Goal: Connect with others: Connect with others

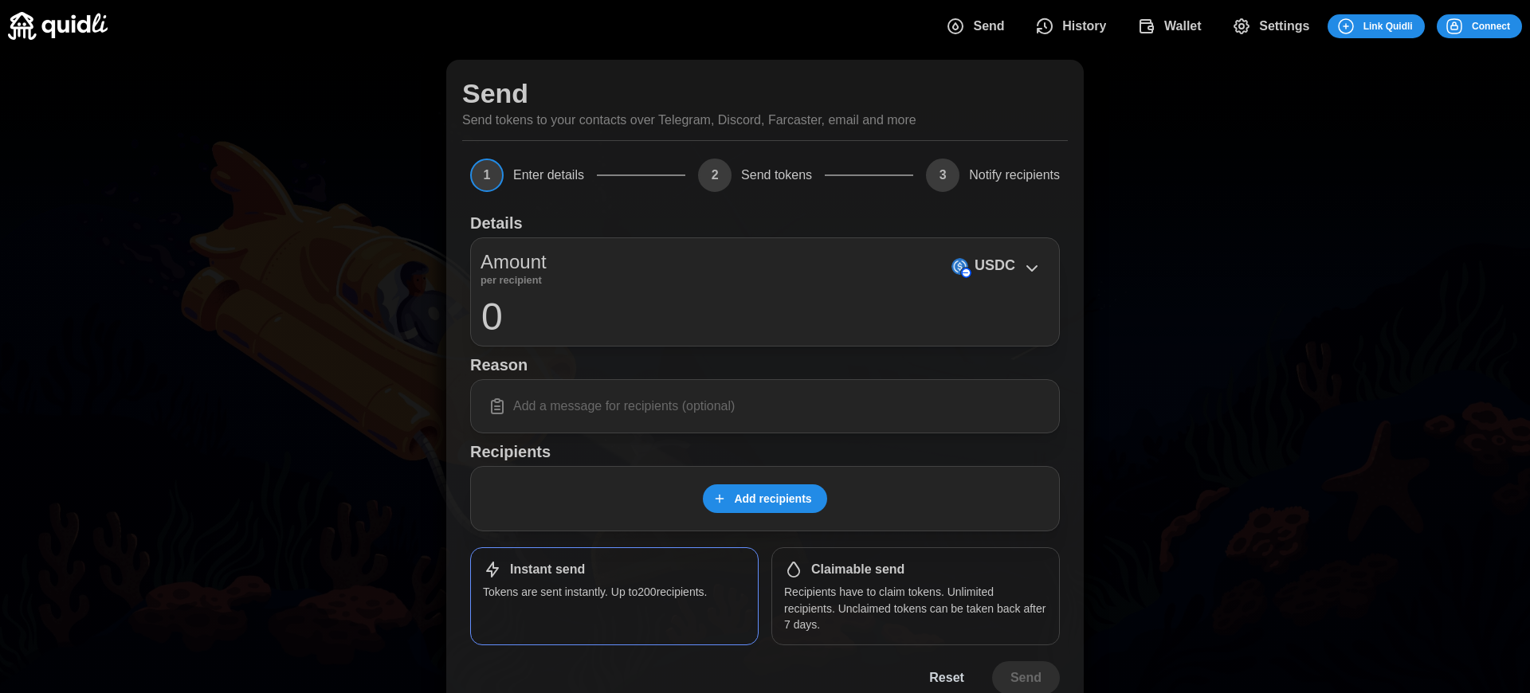
click at [852, 570] on h1 "Claimable send" at bounding box center [857, 570] width 93 height 17
click at [1479, 25] on span "Connect" at bounding box center [1479, 26] width 38 height 22
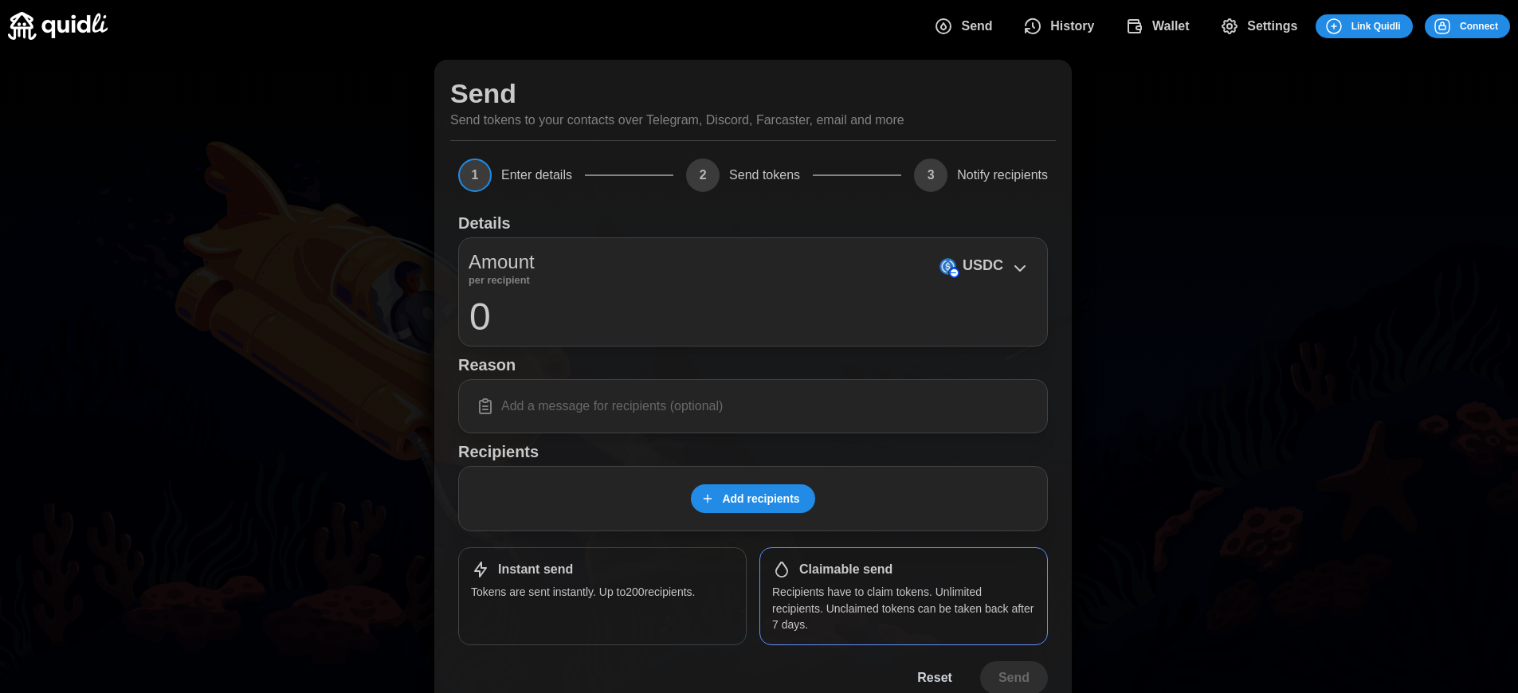
click at [1491, 25] on div "Log in or sign up Submit Continue with Email Discord Farcaster Telegram_logo Te…" at bounding box center [759, 346] width 1518 height 693
click at [1491, 25] on div "Log in or sign up Submit Continue with Email Discord Farcaster Telegram_logo Te…" at bounding box center [765, 346] width 1530 height 693
click at [1479, 25] on span "Connect" at bounding box center [1479, 26] width 38 height 22
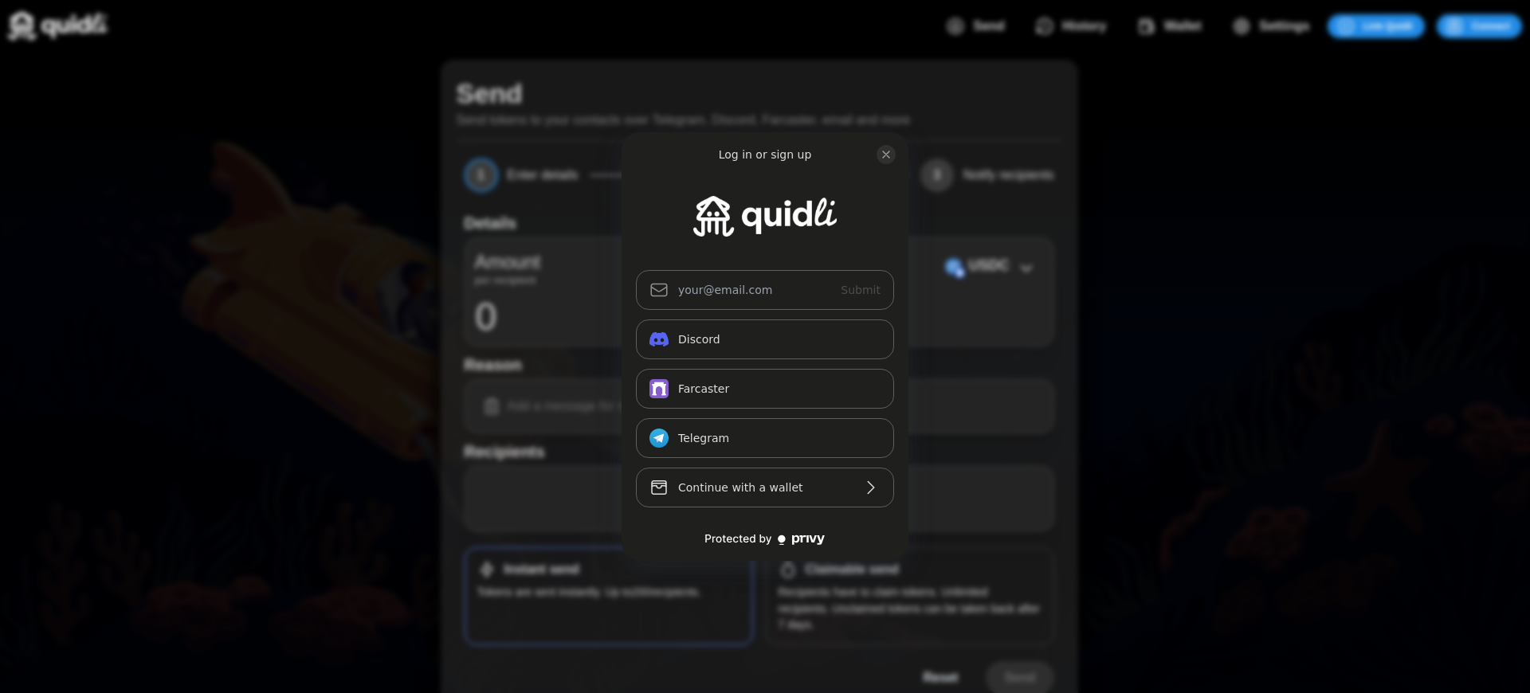
click at [1491, 25] on div "Log in or sign up Submit Continue with Email Discord Farcaster Telegram_logo Te…" at bounding box center [765, 346] width 1530 height 693
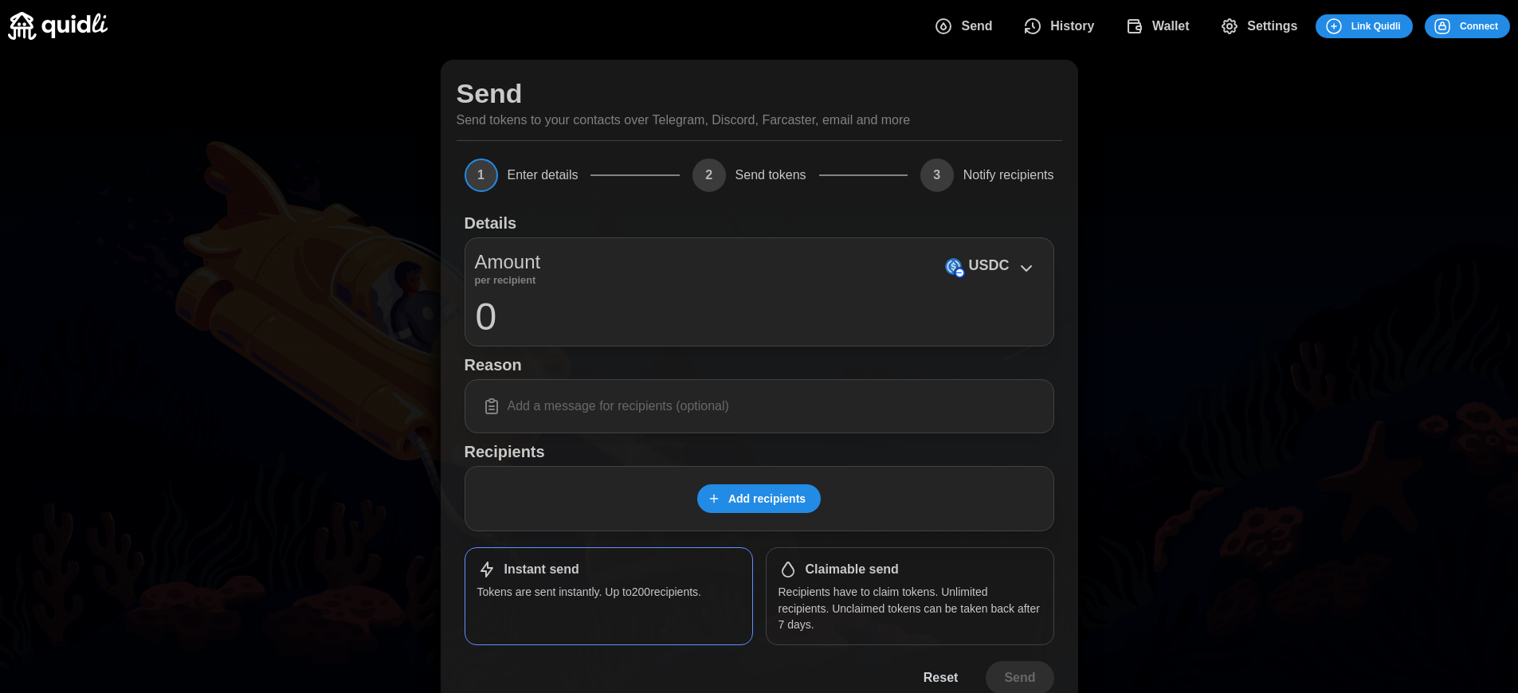
click at [1479, 25] on span "Connect" at bounding box center [1479, 26] width 38 height 22
click at [1491, 25] on div "Log in or sign up Submit Continue with Email Discord Farcaster Telegram_logo Te…" at bounding box center [765, 346] width 1530 height 693
click at [1479, 25] on span "Connect" at bounding box center [1479, 26] width 38 height 22
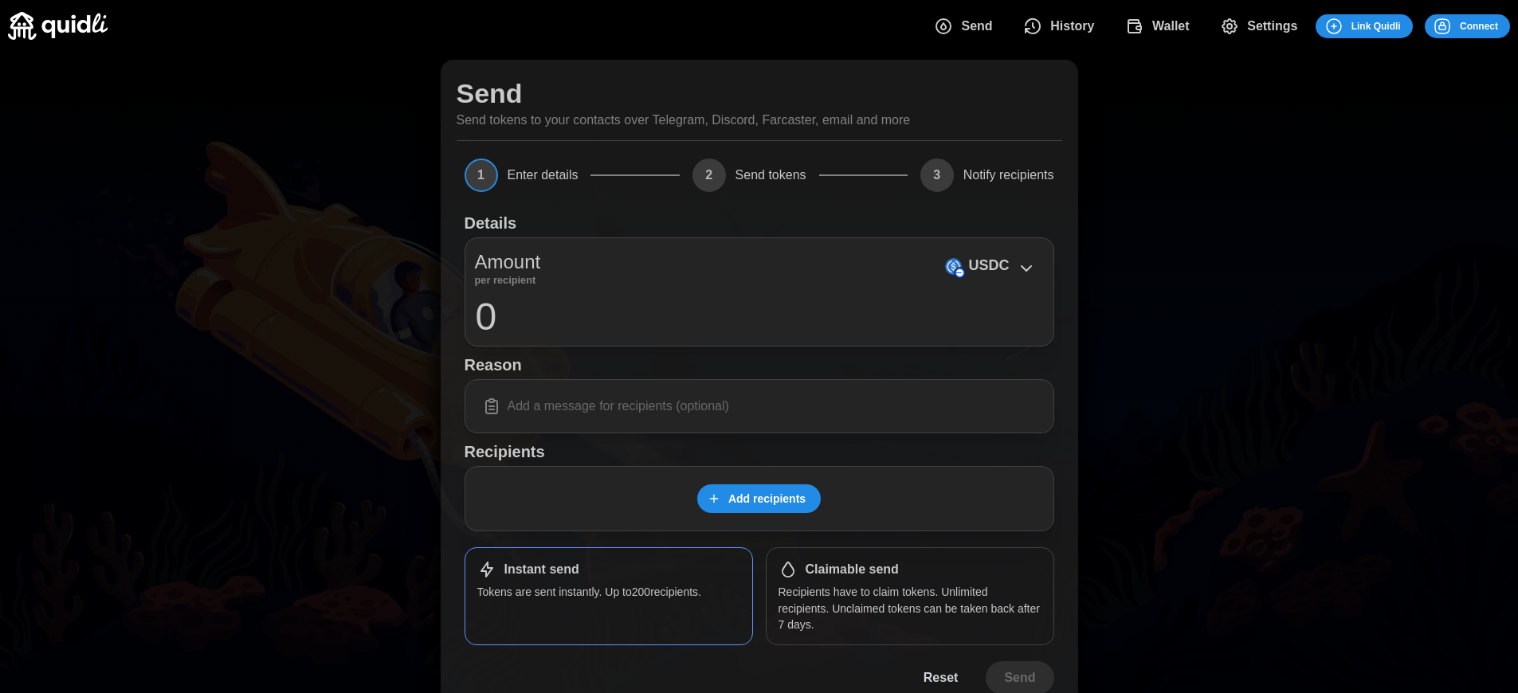
click at [1479, 25] on span "Connect" at bounding box center [1479, 26] width 38 height 22
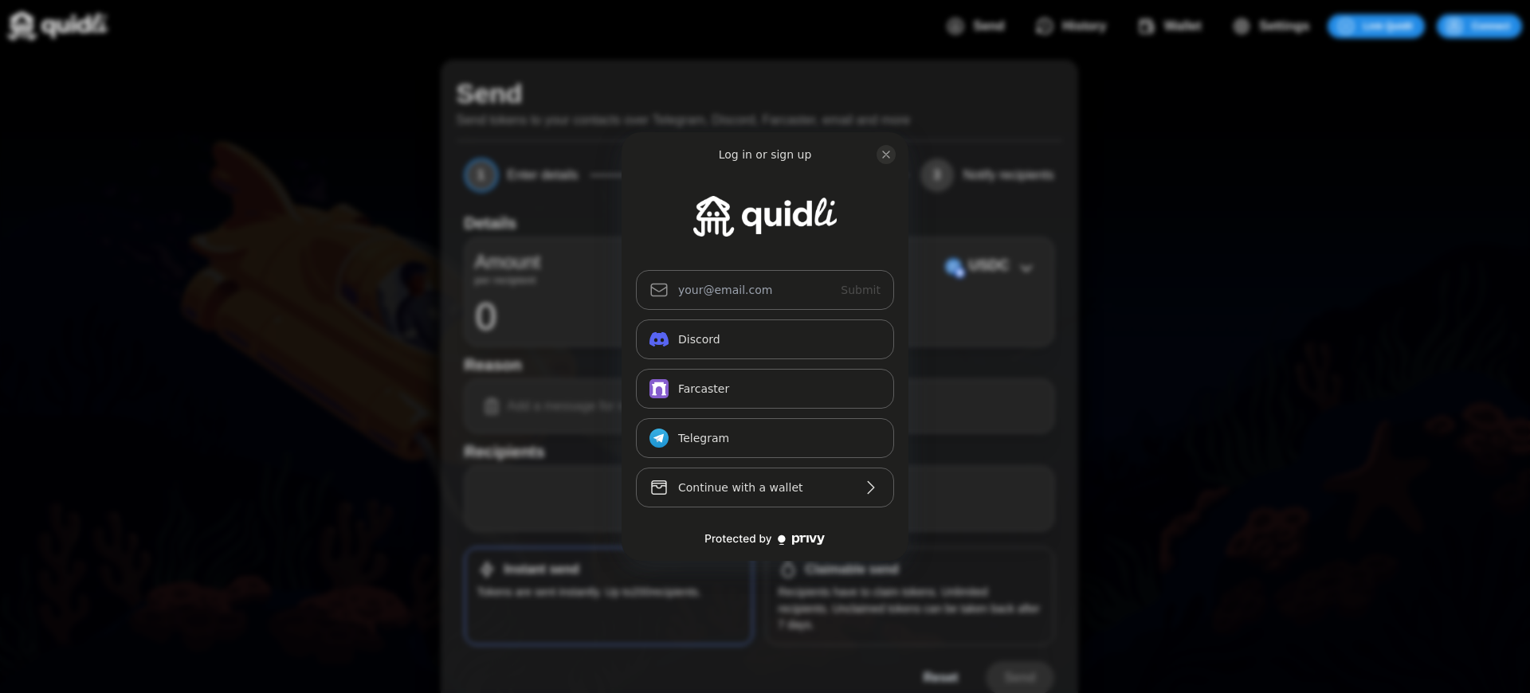
click at [852, 570] on div "Log in or sign up Submit Continue with Email Discord Farcaster Telegram_logo Te…" at bounding box center [765, 346] width 1530 height 693
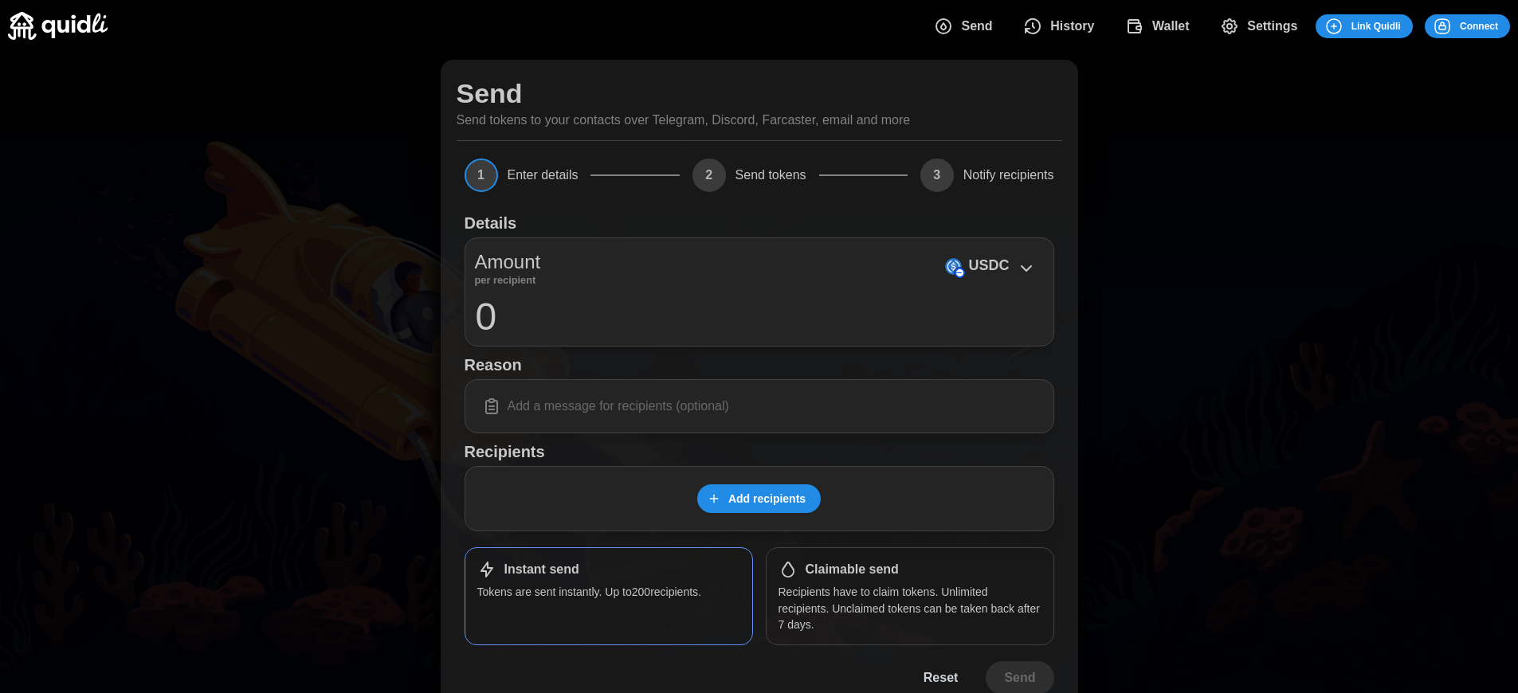
click at [1479, 25] on span "Connect" at bounding box center [1479, 26] width 38 height 22
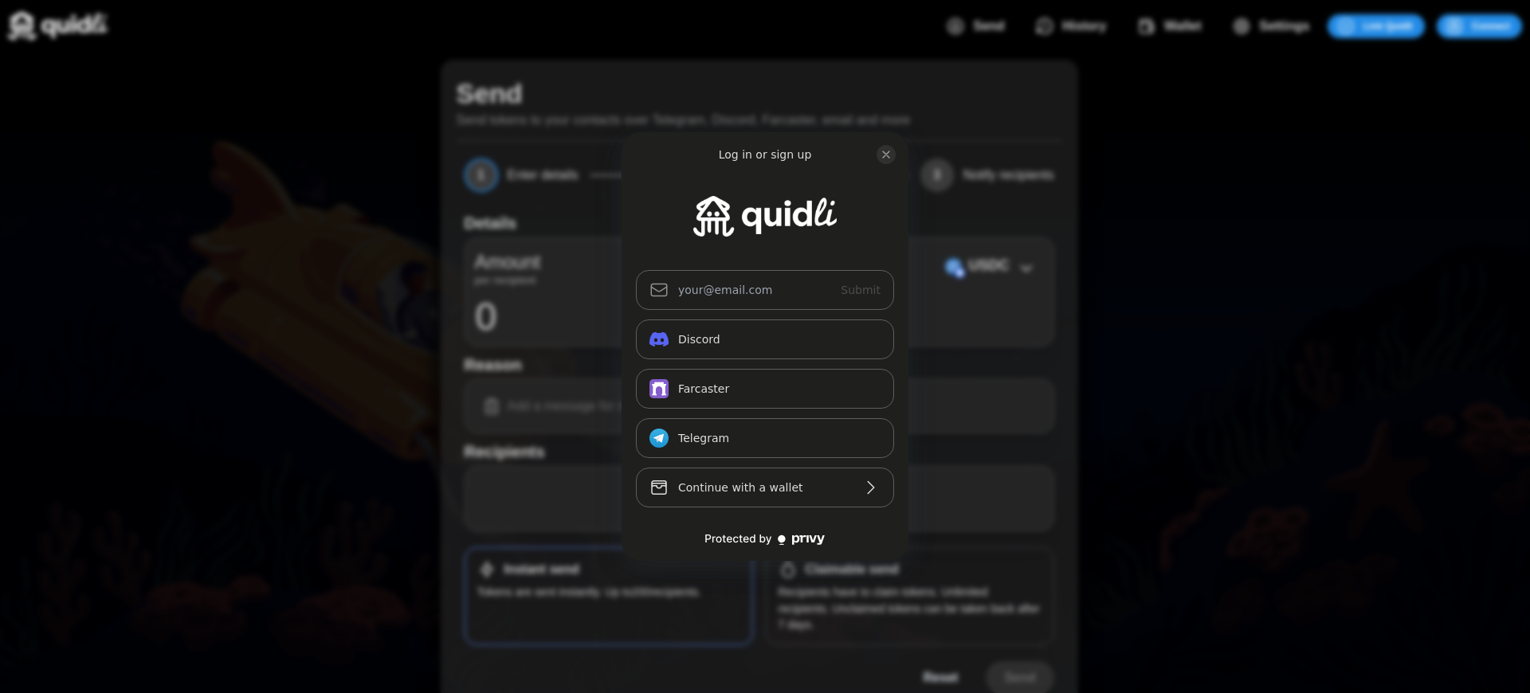
click at [852, 570] on div "Log in or sign up Submit Continue with Email Discord Farcaster Telegram_logo Te…" at bounding box center [765, 346] width 1530 height 693
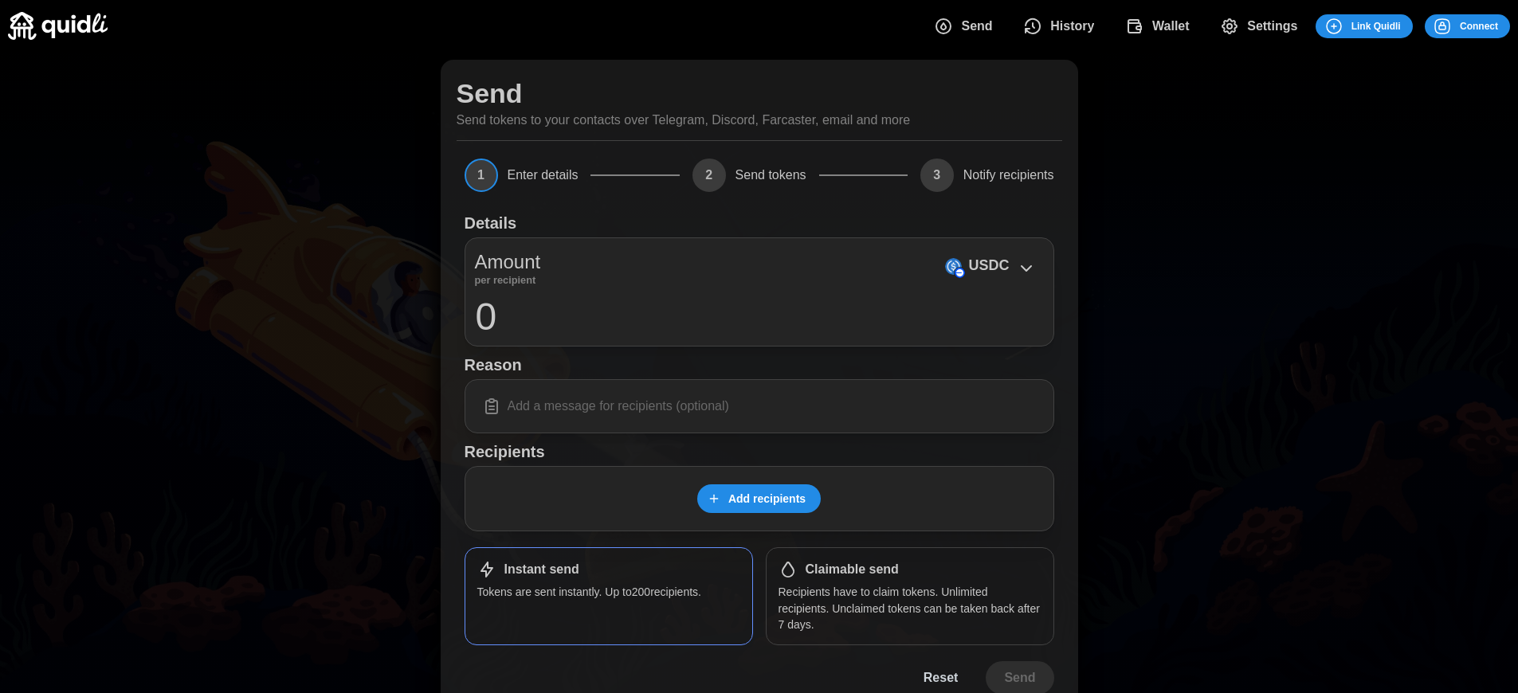
click at [1479, 25] on span "Connect" at bounding box center [1479, 26] width 38 height 22
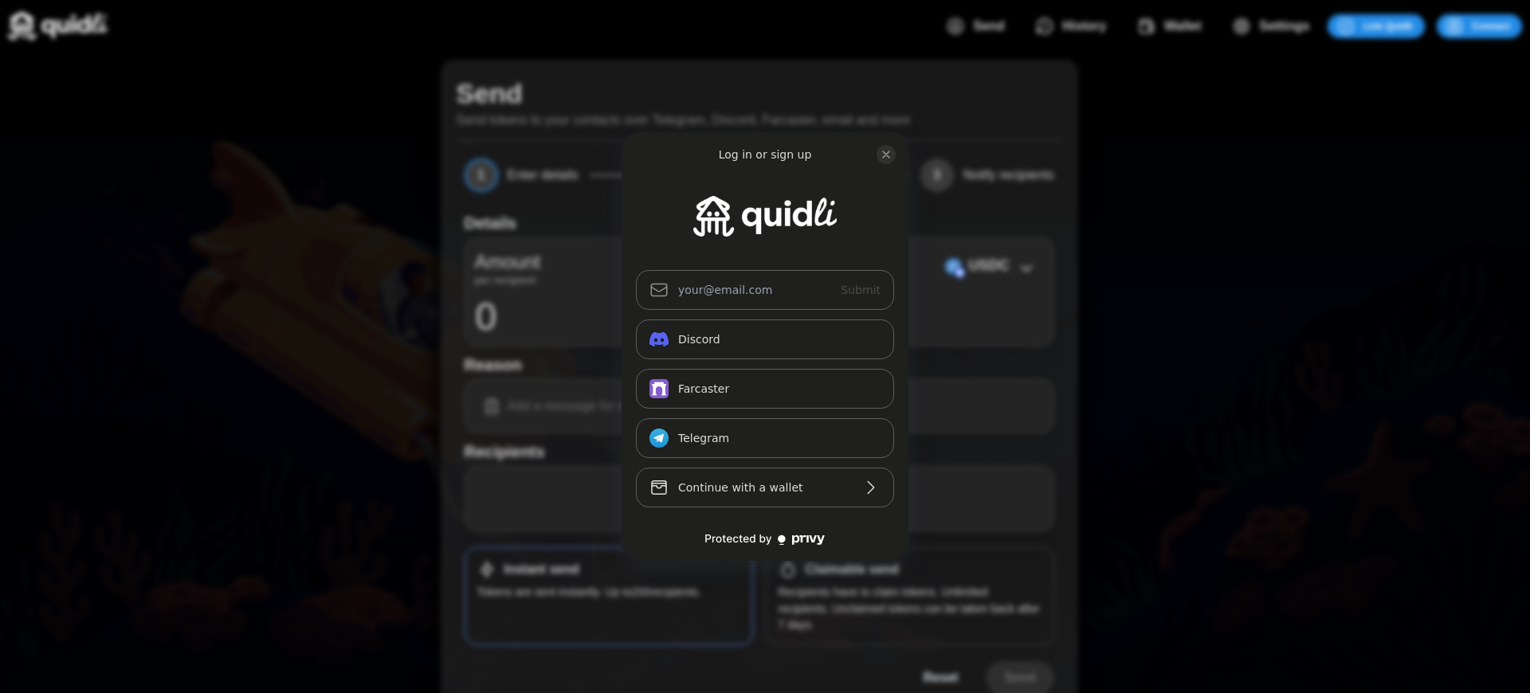
click at [852, 570] on div "Log in or sign up Submit Continue with Email Discord Farcaster Telegram_logo Te…" at bounding box center [765, 346] width 1530 height 693
